Goal: Register for event/course

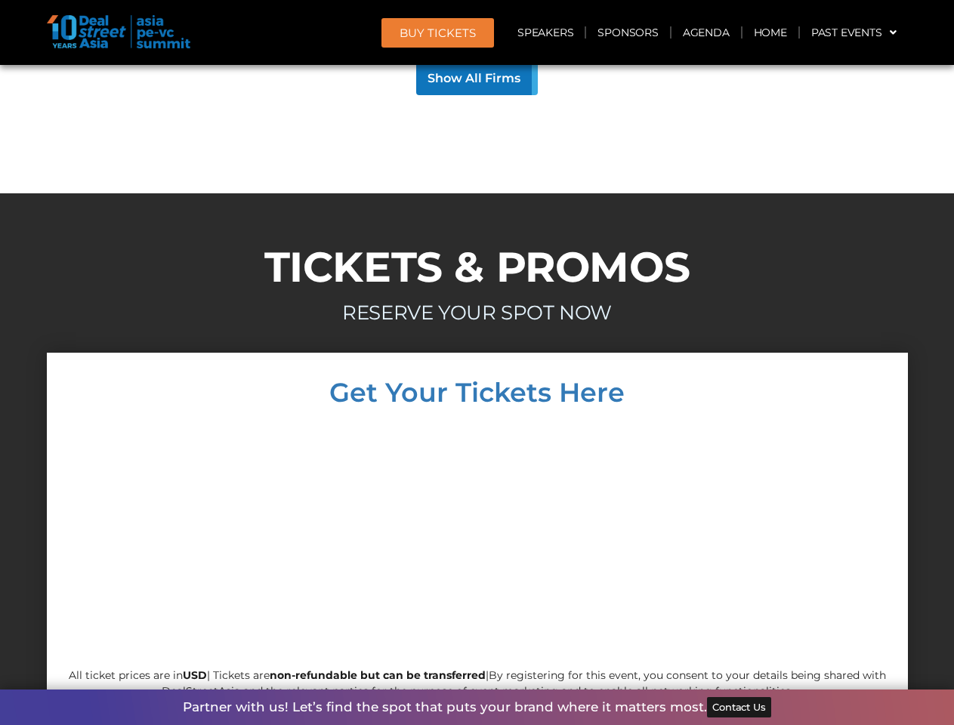
scroll to position [14489, 0]
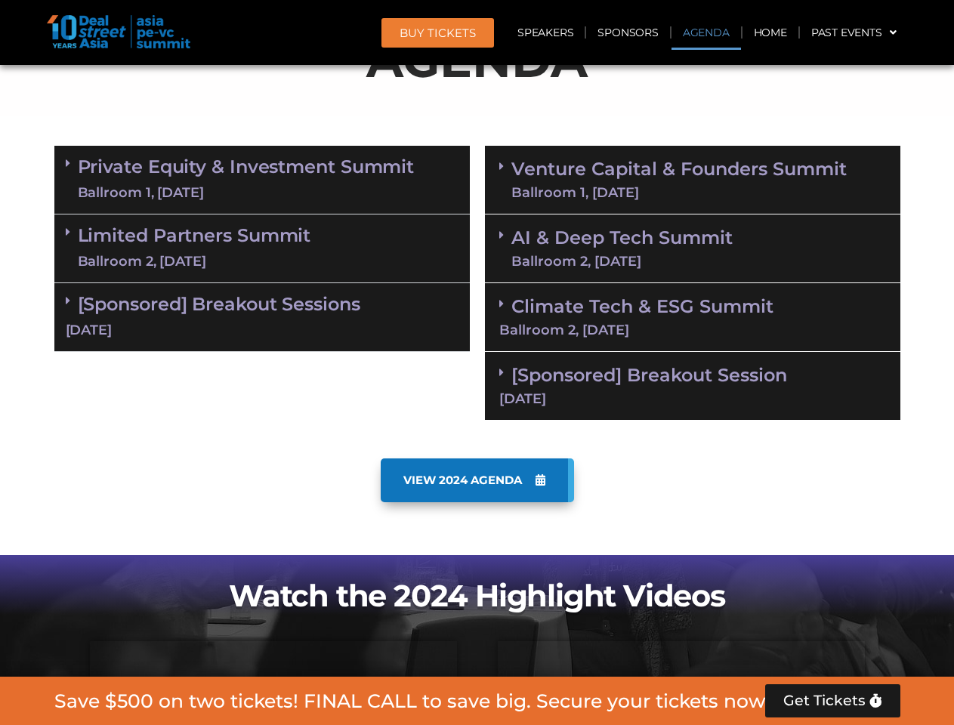
scroll to position [855, 0]
